Goal: Task Accomplishment & Management: Manage account settings

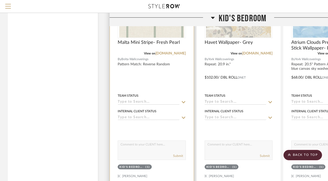
scroll to position [605, 0]
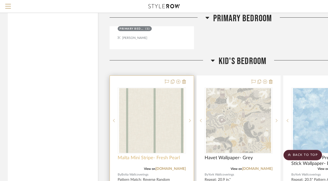
click at [141, 155] on span "Malta Mini Stripe- Fresh Pearl" at bounding box center [149, 158] width 62 height 6
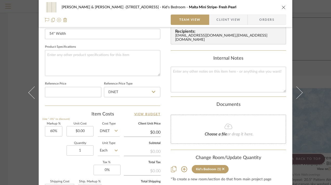
scroll to position [231, 0]
click at [88, 132] on input "0.00" at bounding box center [80, 131] width 27 height 10
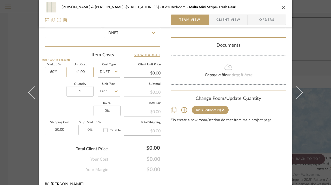
scroll to position [299, 0]
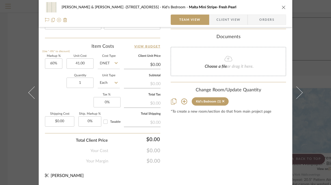
type input "$41.00"
type input "$65.60"
click at [112, 83] on input "Each" at bounding box center [109, 83] width 22 height 10
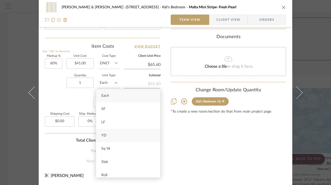
click at [112, 138] on div "YD" at bounding box center [128, 135] width 64 height 13
type input "YD"
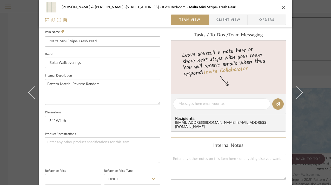
scroll to position [144, 0]
click at [73, 123] on input "54" Width" at bounding box center [102, 121] width 115 height 10
type input "54" Width x 1 yard"
click at [162, 144] on div "[PERSON_NAME] & [PERSON_NAME] -[STREET_ADDRESS] Kid's Bedroom [GEOGRAPHIC_DATA]…" at bounding box center [166, 100] width 254 height 480
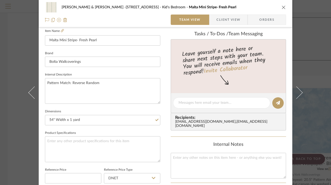
scroll to position [145, 0]
click at [100, 83] on textarea "Pattern Match: Reverse Random" at bounding box center [102, 91] width 115 height 26
type textarea "Pattern Match: Reverse Random Commercial Grade"
click at [171, 114] on div "Recipients: [EMAIL_ADDRESS][DOMAIN_NAME] , [EMAIL_ADDRESS][DOMAIN_NAME]" at bounding box center [228, 121] width 115 height 17
click at [160, 123] on div "[PERSON_NAME] & [PERSON_NAME] -[STREET_ADDRESS] Kid's Bedroom [GEOGRAPHIC_DATA]…" at bounding box center [166, 99] width 254 height 480
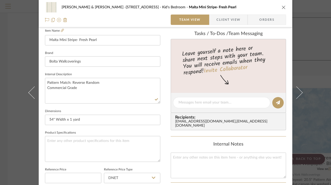
click at [282, 7] on icon "close" at bounding box center [284, 7] width 4 height 4
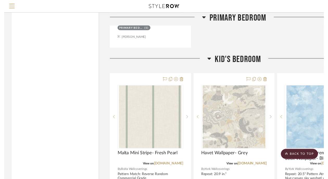
scroll to position [605, 0]
